Goal: Information Seeking & Learning: Learn about a topic

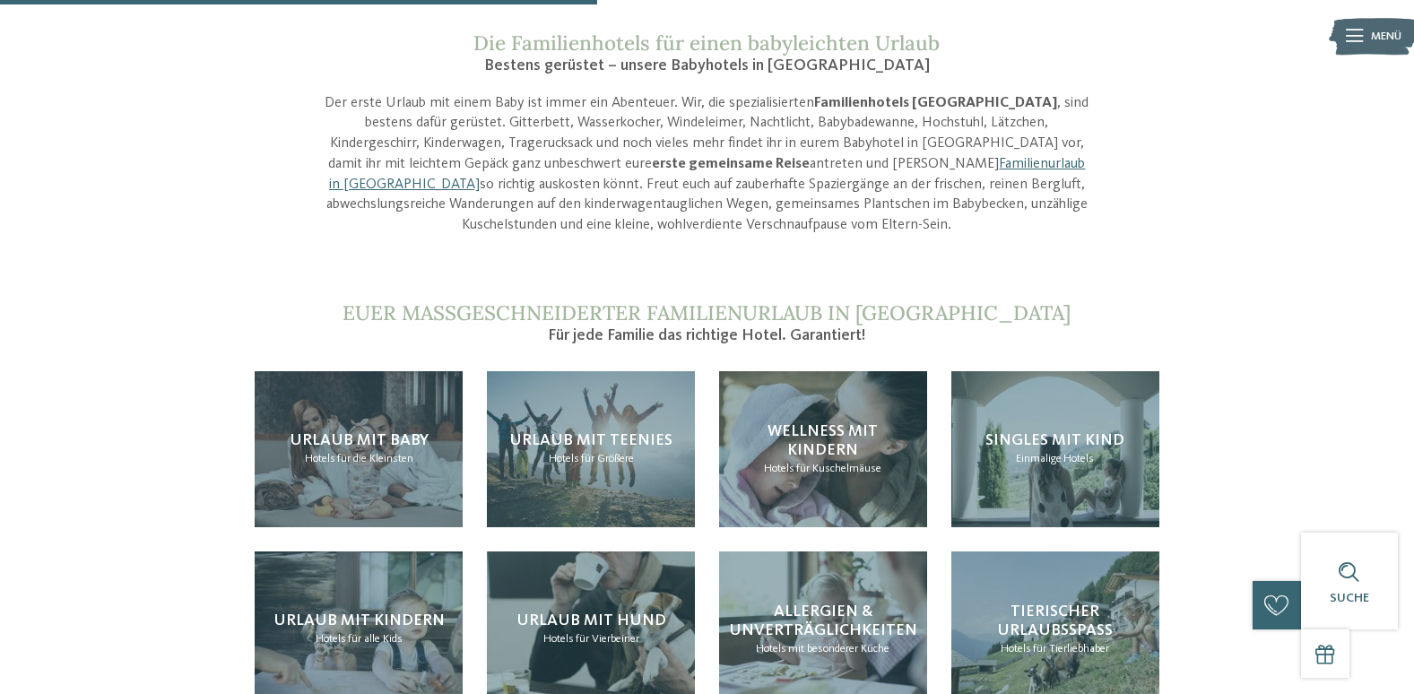
scroll to position [1614, 0]
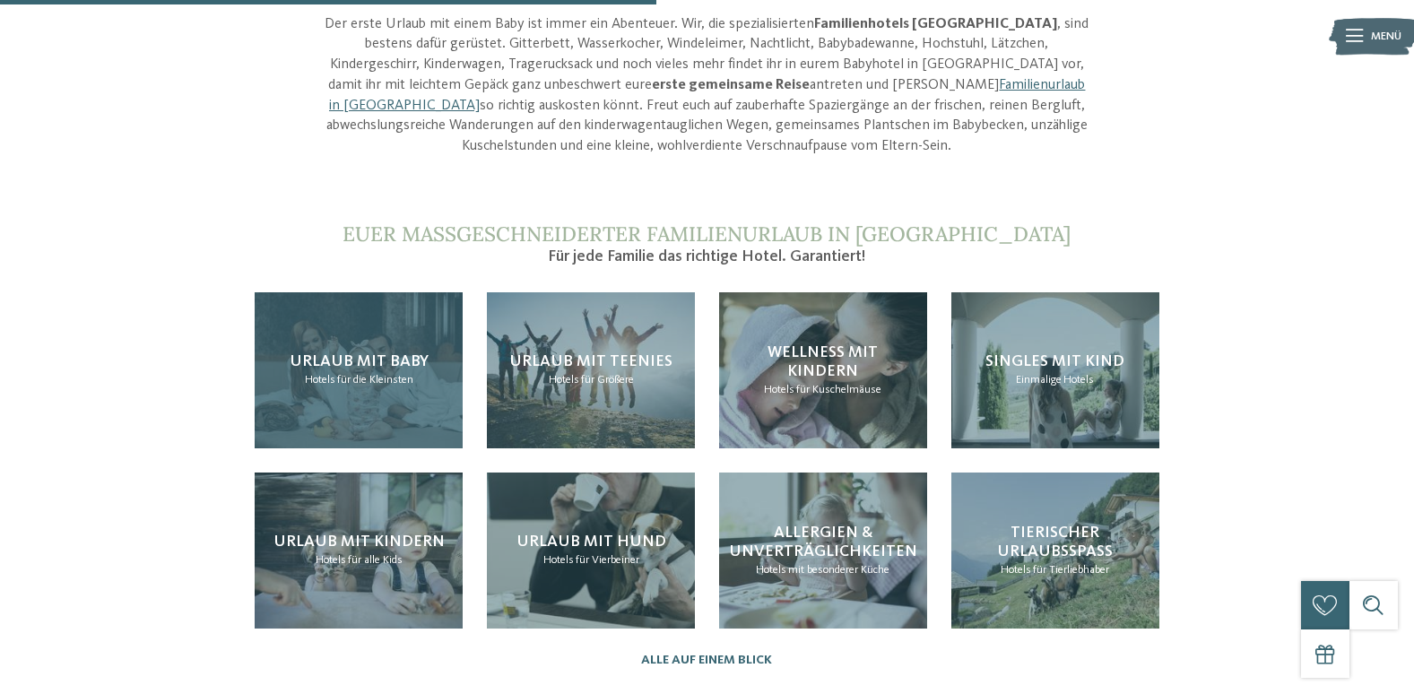
click at [330, 329] on div "Urlaub mit Baby Hotels für die Kleinsten" at bounding box center [359, 370] width 208 height 156
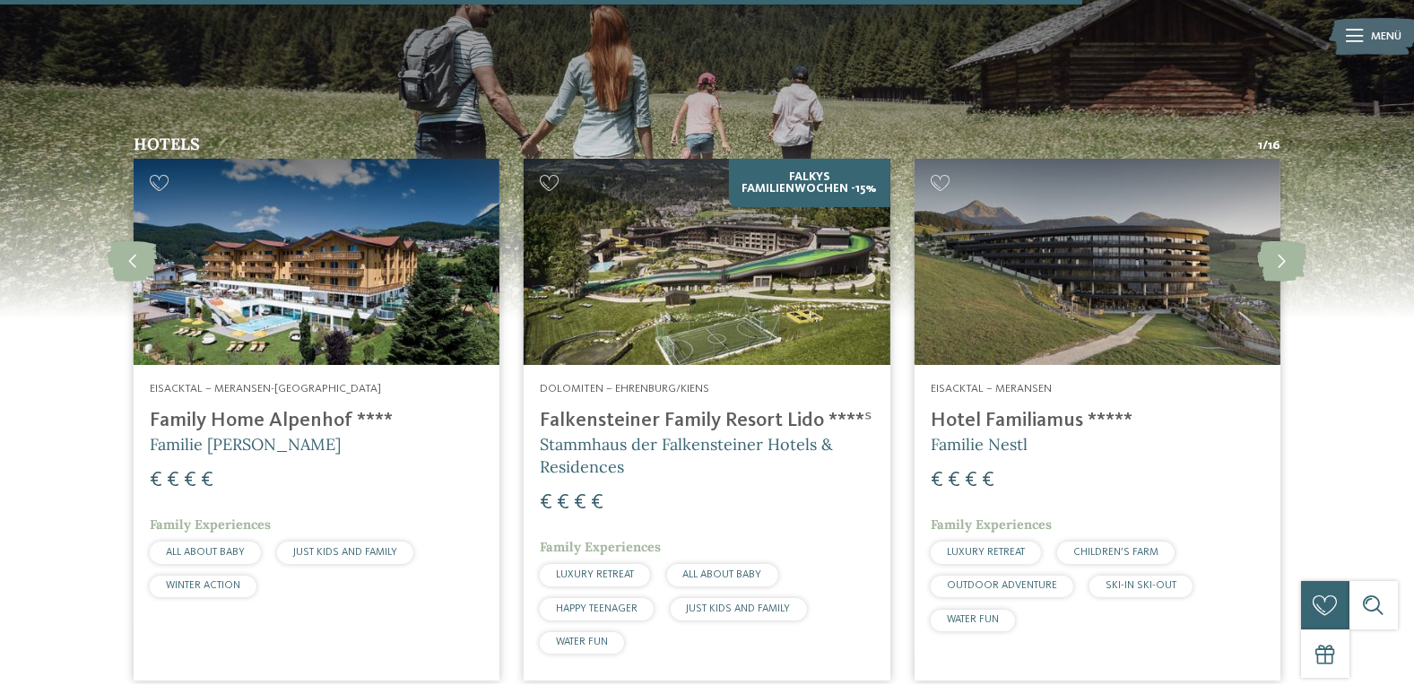
scroll to position [2691, 0]
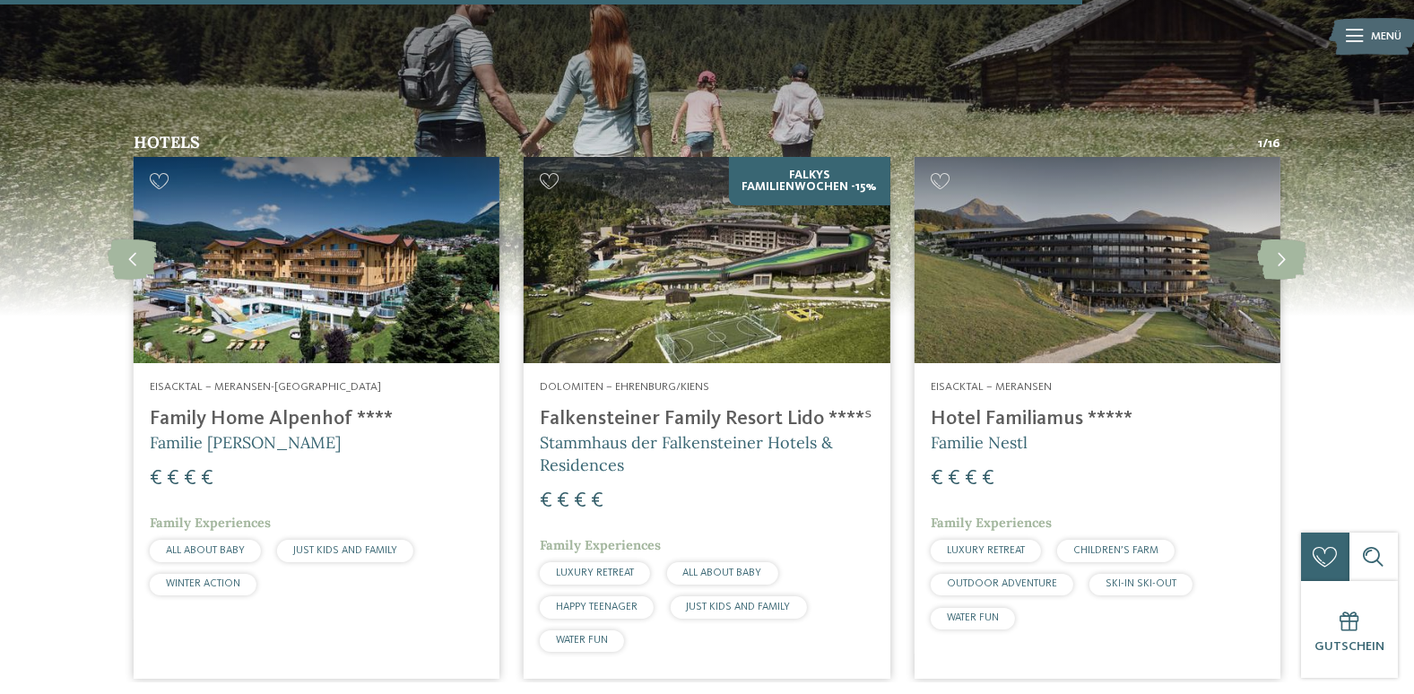
click at [701, 693] on link "Alle Familienhotels auf einen Blick" at bounding box center [707, 706] width 233 height 13
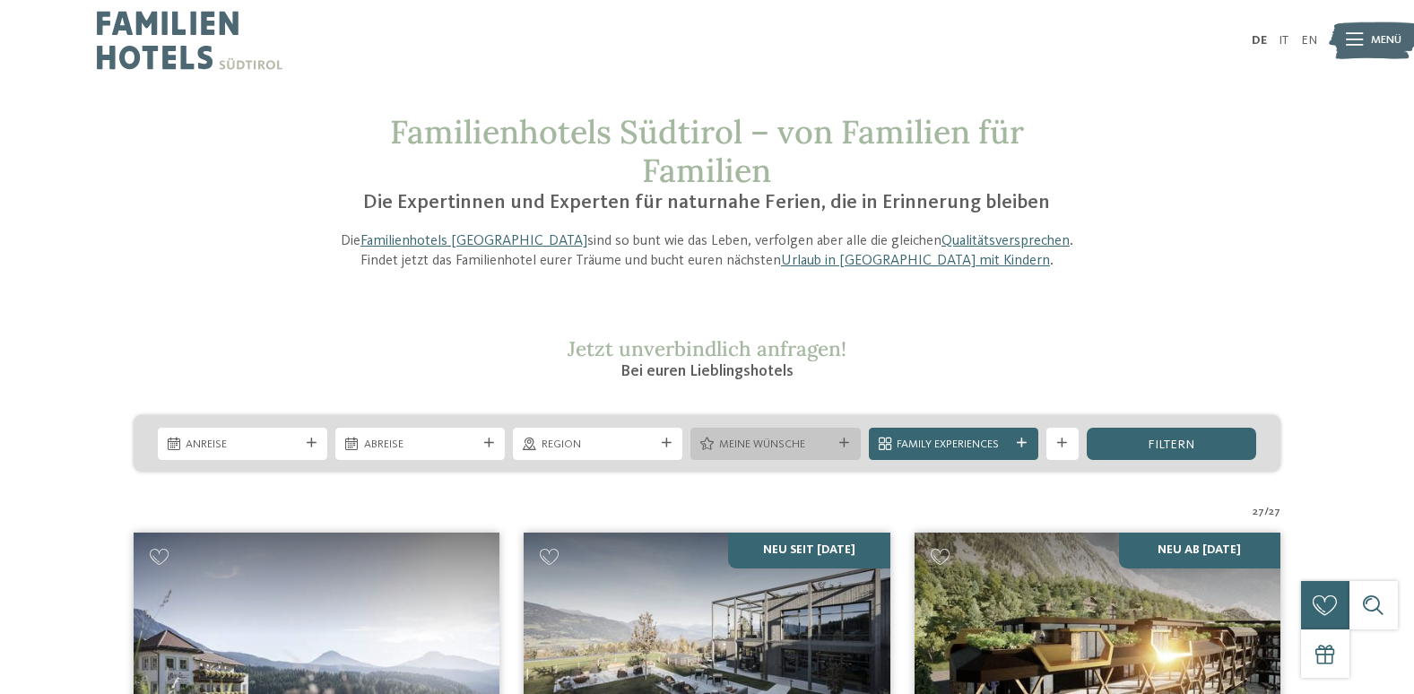
click at [781, 448] on span "Meine Wünsche" at bounding box center [775, 445] width 113 height 16
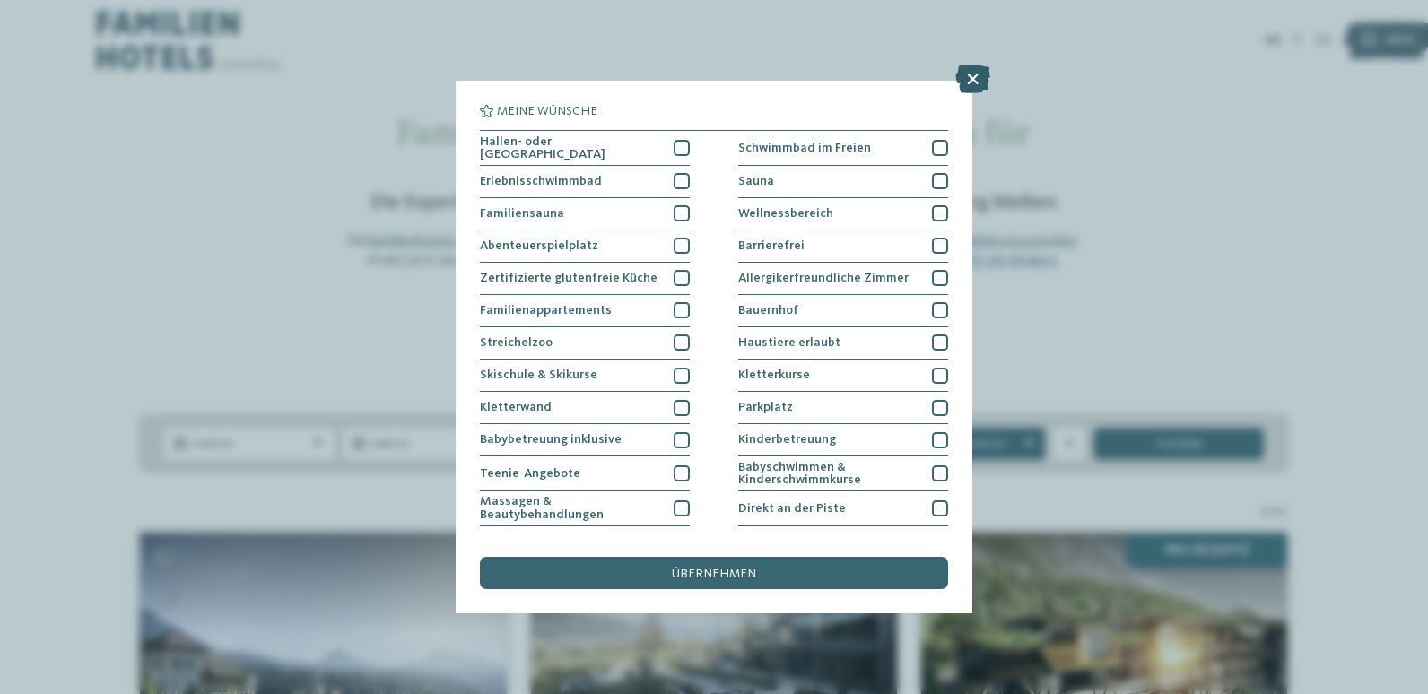
click at [978, 85] on icon at bounding box center [972, 79] width 35 height 29
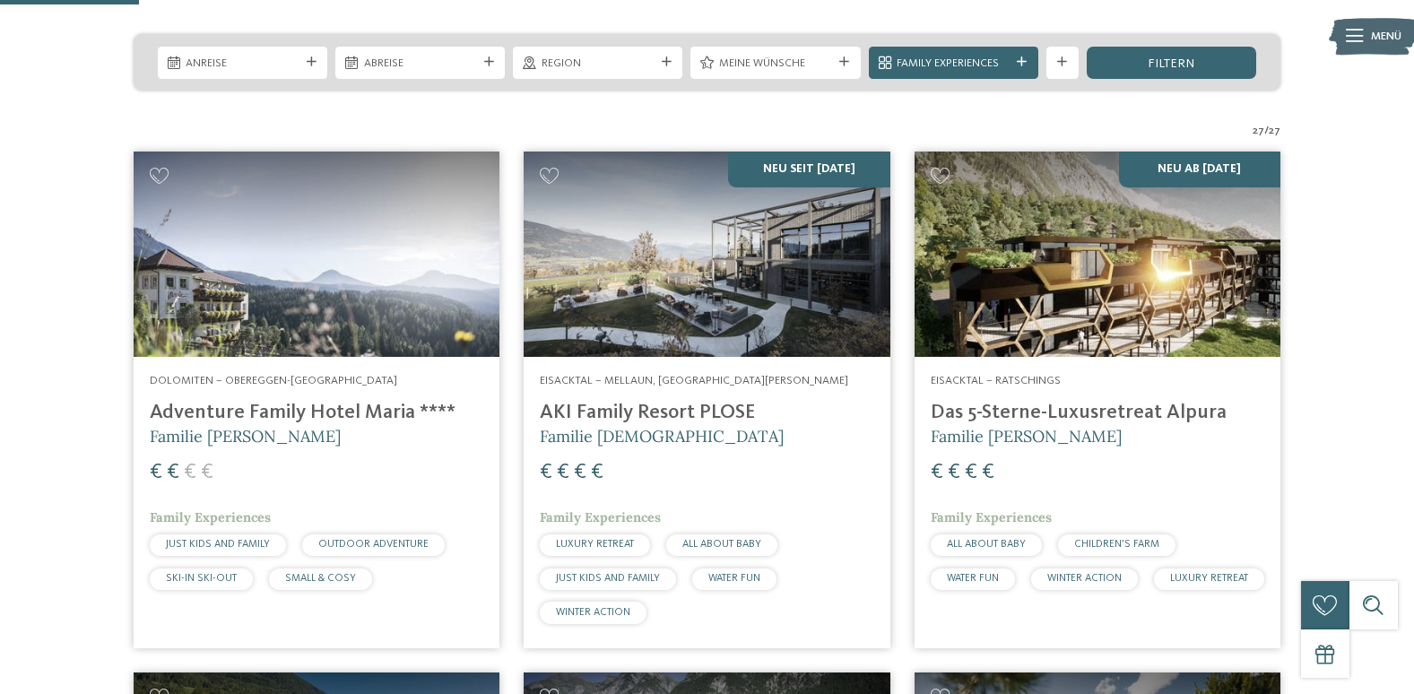
scroll to position [538, 0]
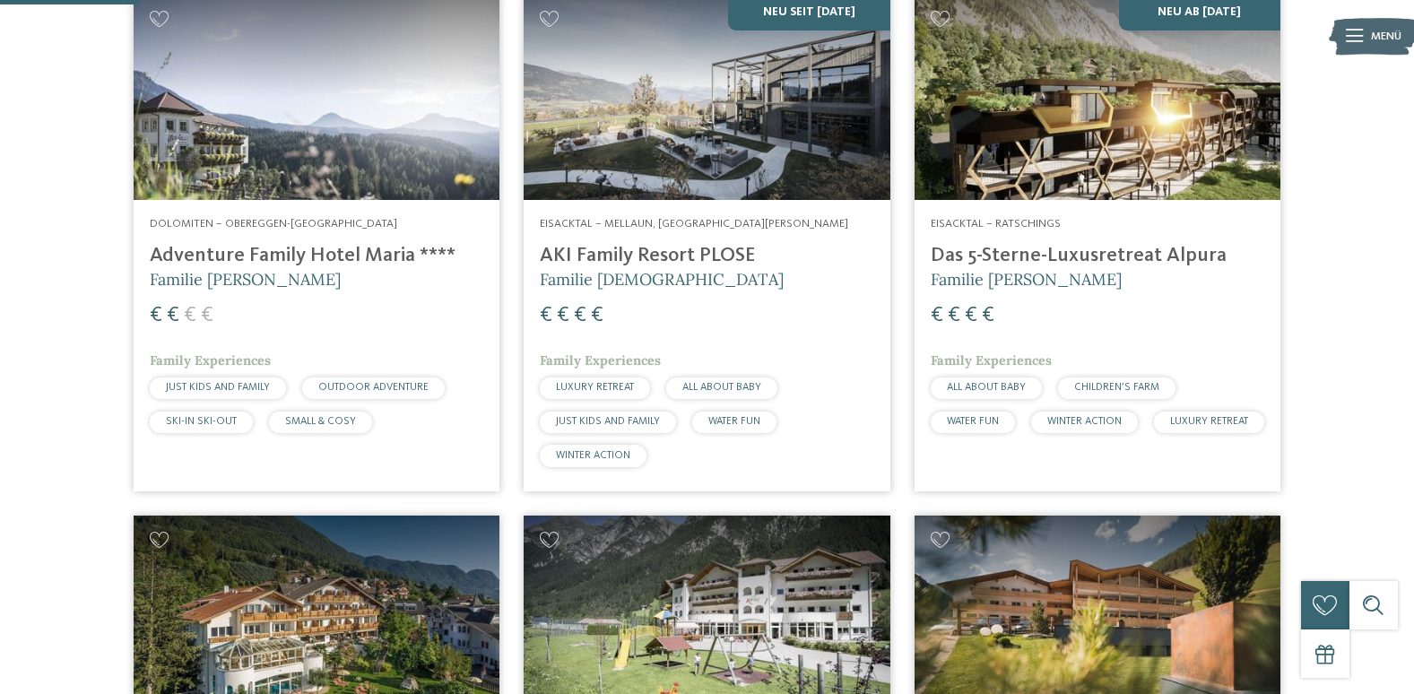
click at [754, 381] on div "ALL ABOUT BABY" at bounding box center [721, 389] width 111 height 22
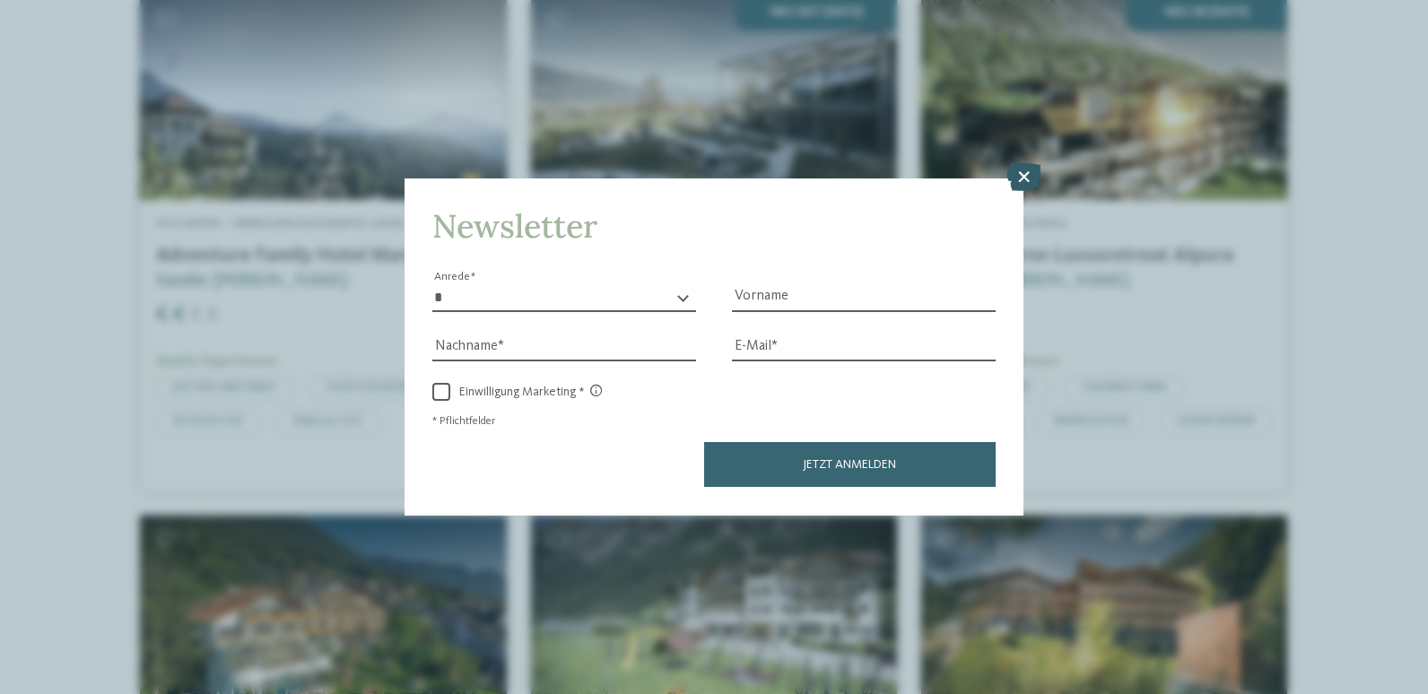
click at [1025, 177] on icon at bounding box center [1023, 177] width 35 height 29
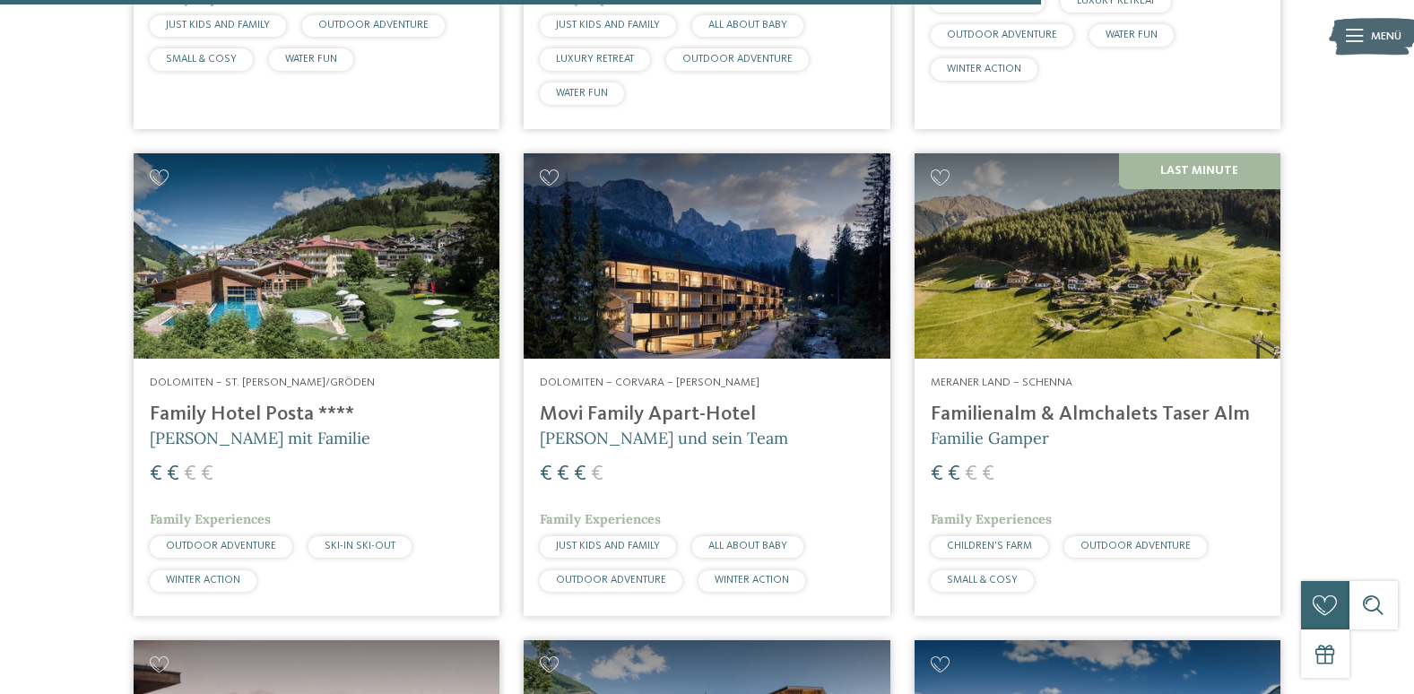
scroll to position [4126, 0]
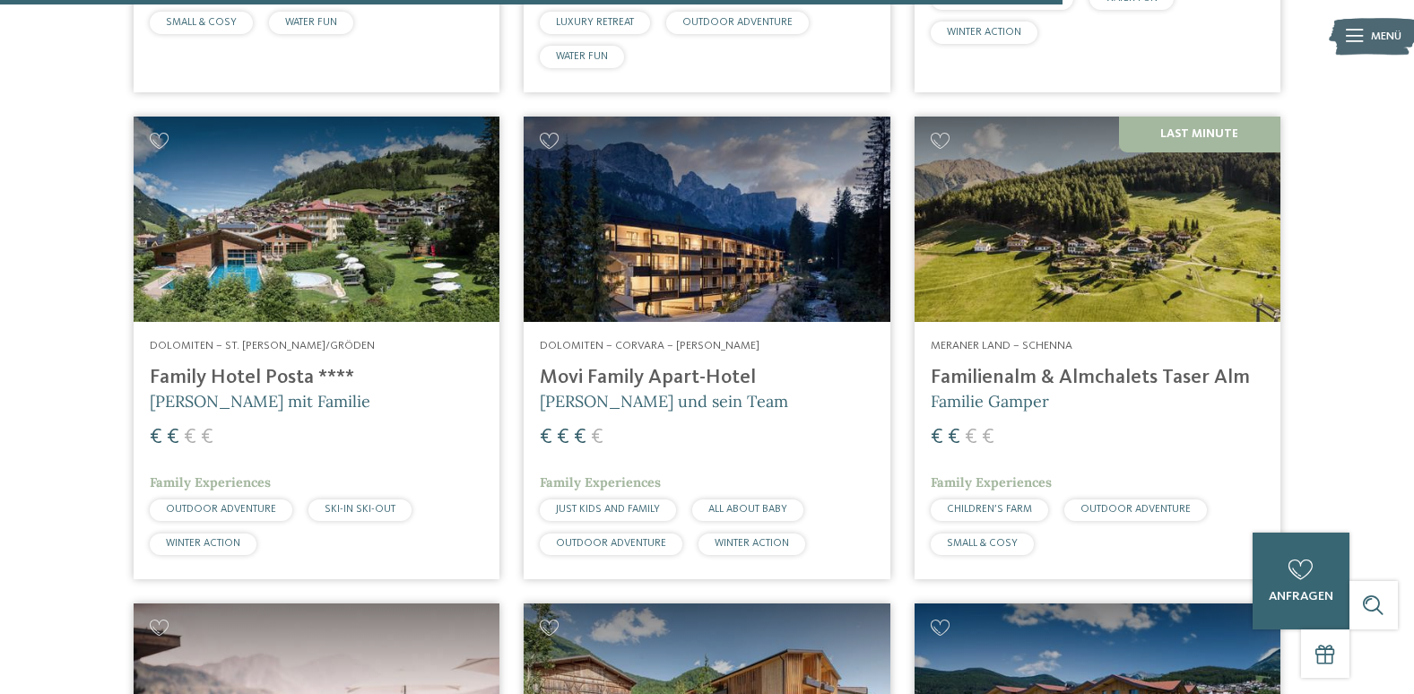
click at [614, 326] on div "Dolomiten – Corvara – Alta Badia Movi Family Apart-Hotel Andrea Varallo und sei…" at bounding box center [707, 450] width 366 height 257
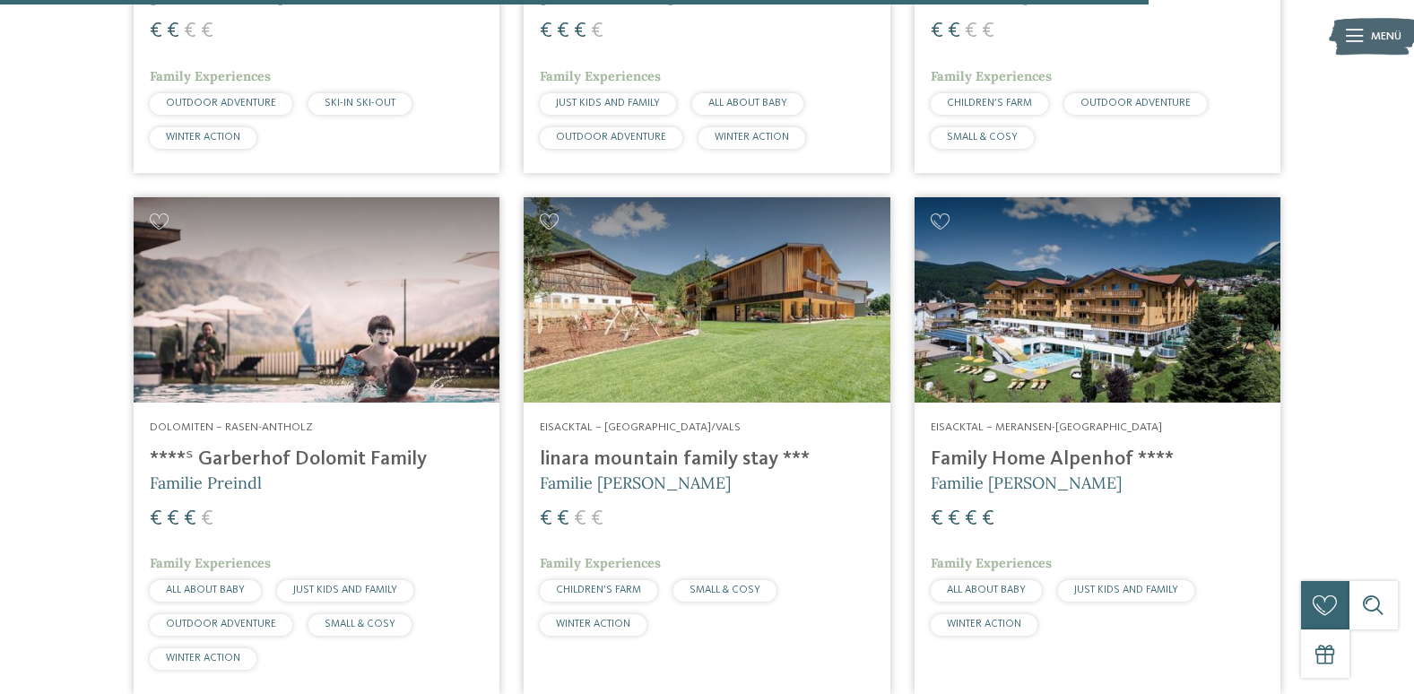
scroll to position [4574, 0]
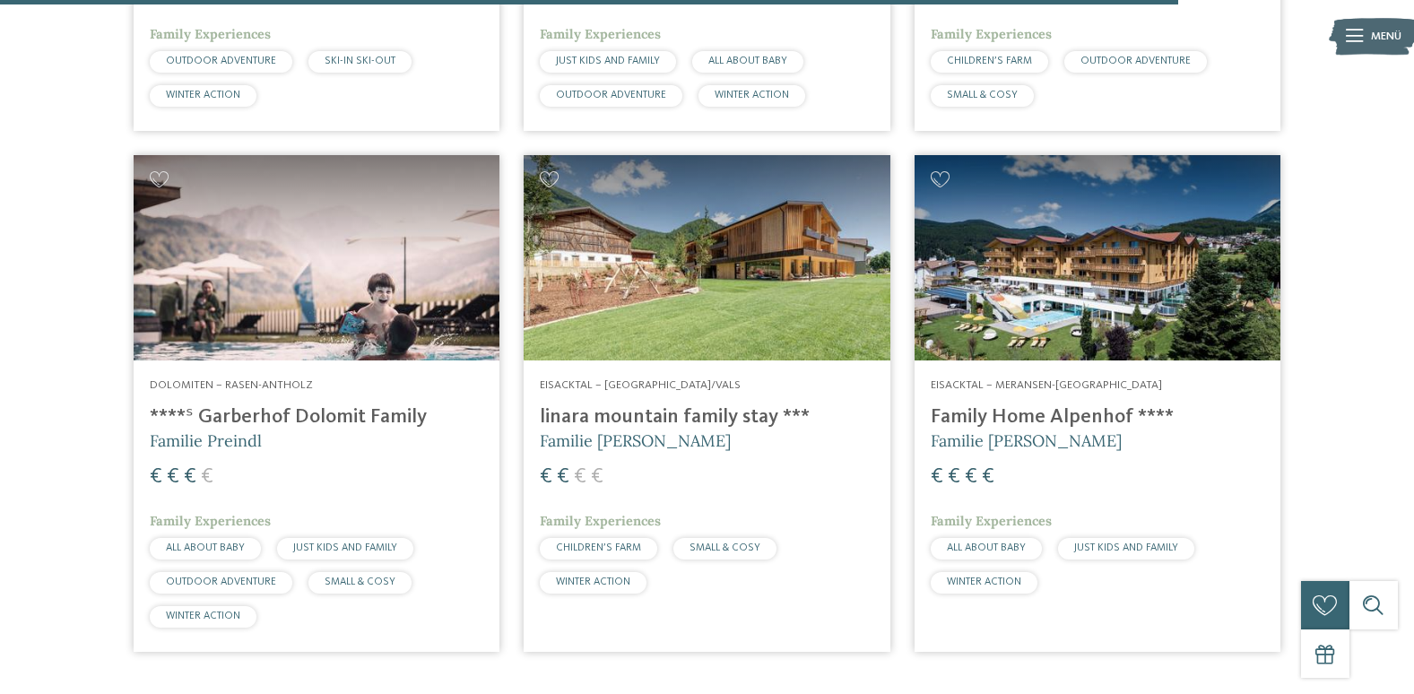
click at [277, 413] on h4 "****ˢ Garberhof Dolomit Family" at bounding box center [317, 417] width 334 height 24
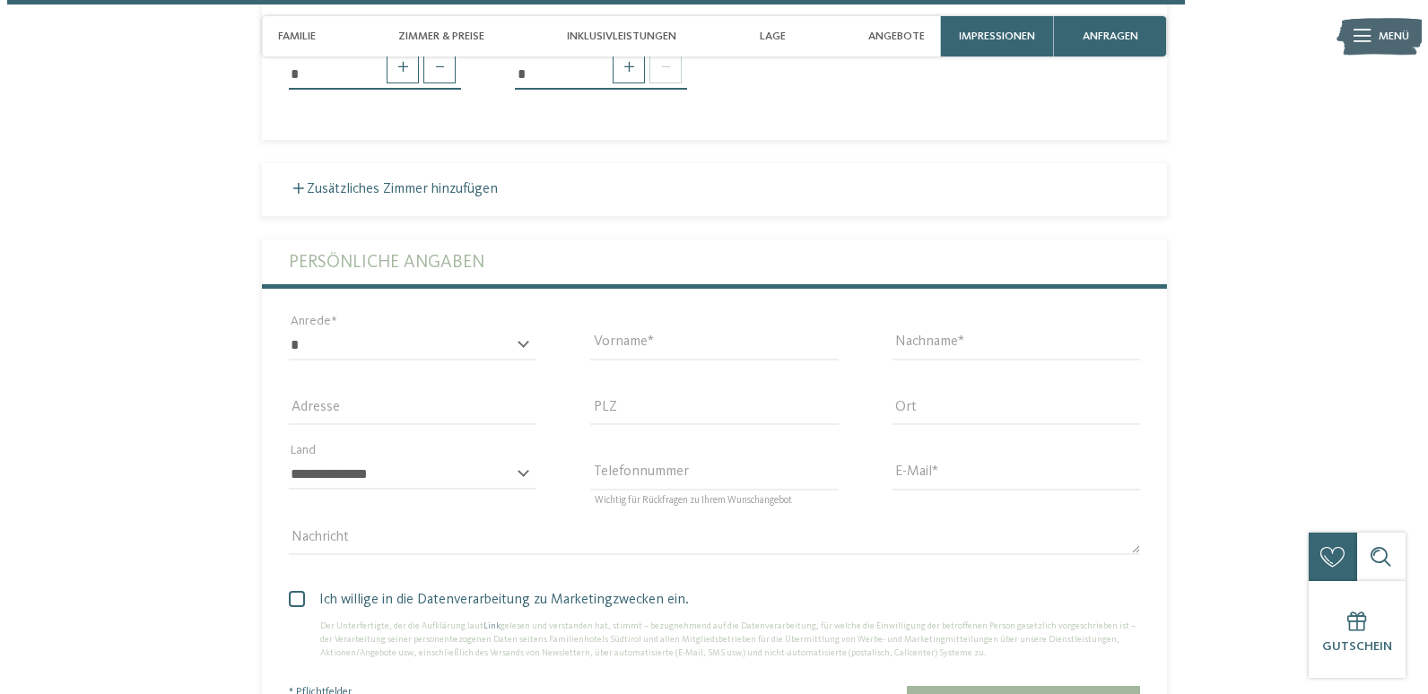
scroll to position [4753, 0]
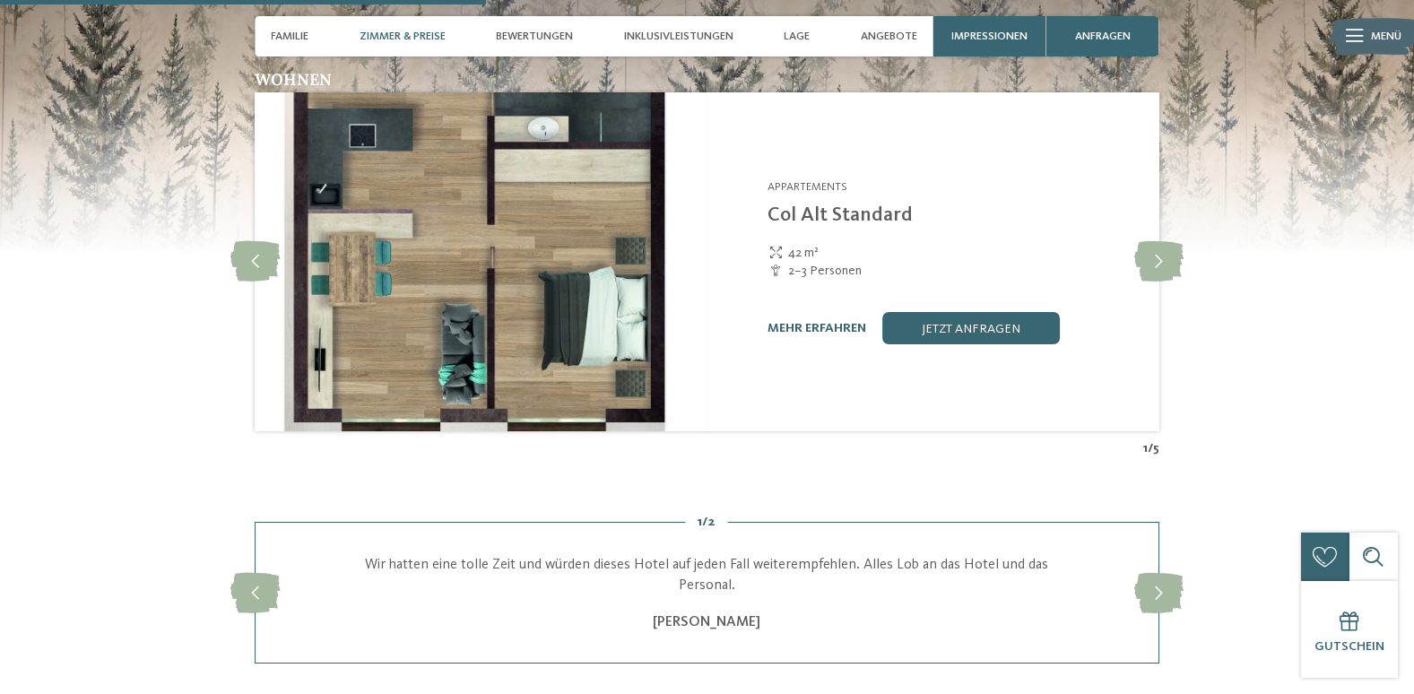
scroll to position [1973, 0]
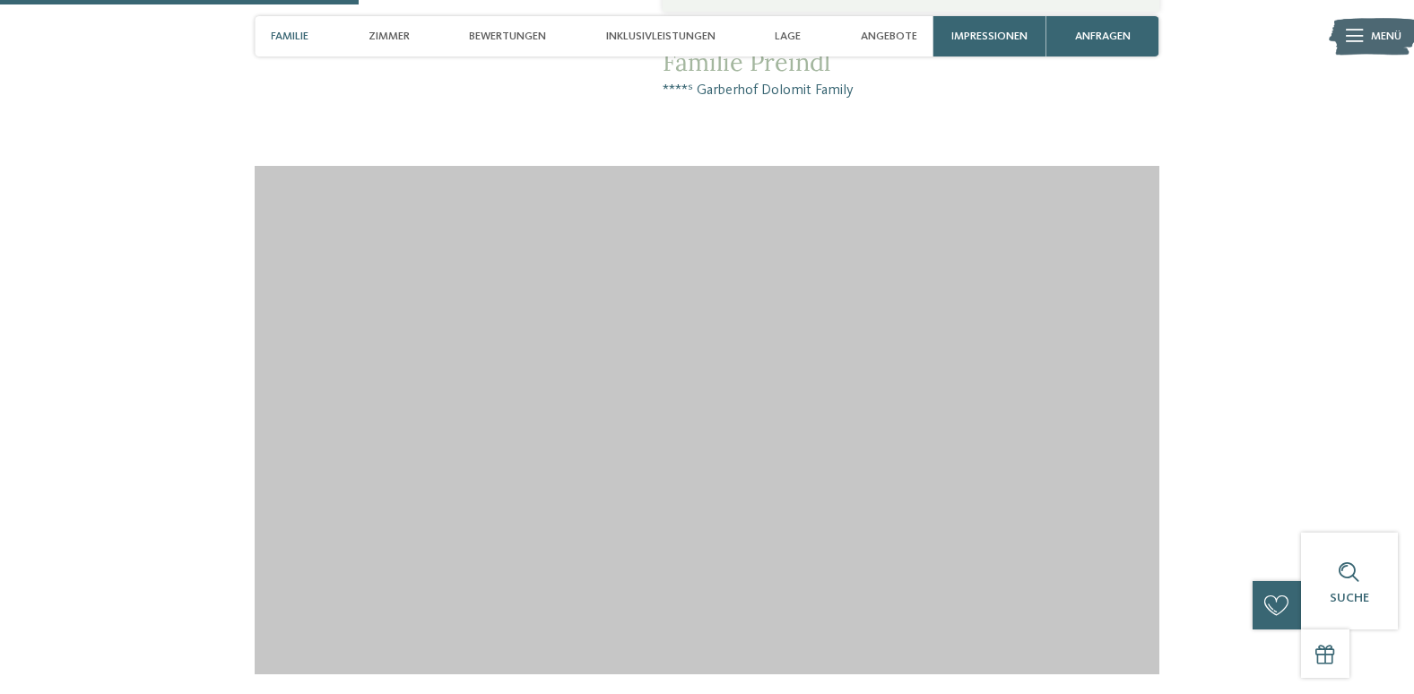
scroll to position [1704, 0]
